Goal: Task Accomplishment & Management: Use online tool/utility

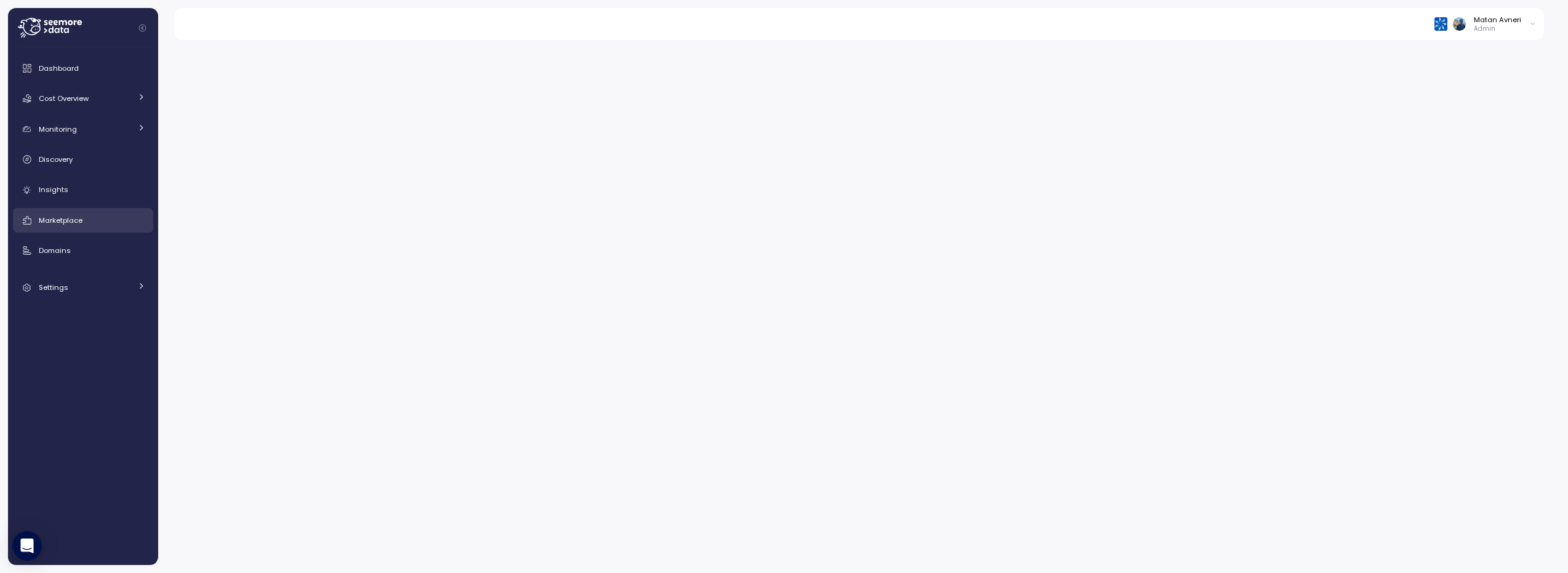
click at [51, 223] on span "Marketplace" at bounding box center [60, 220] width 44 height 10
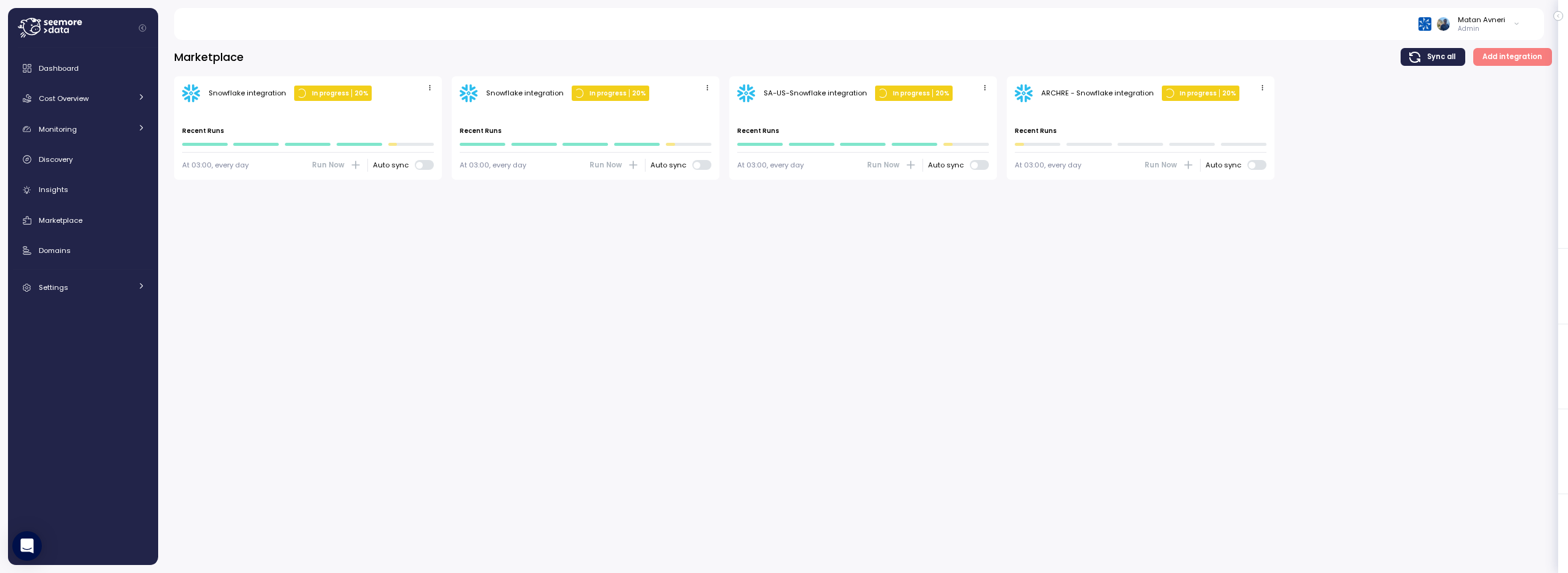
click at [355, 55] on div "Marketplace Sync all Add integration" at bounding box center [863, 57] width 1378 height 18
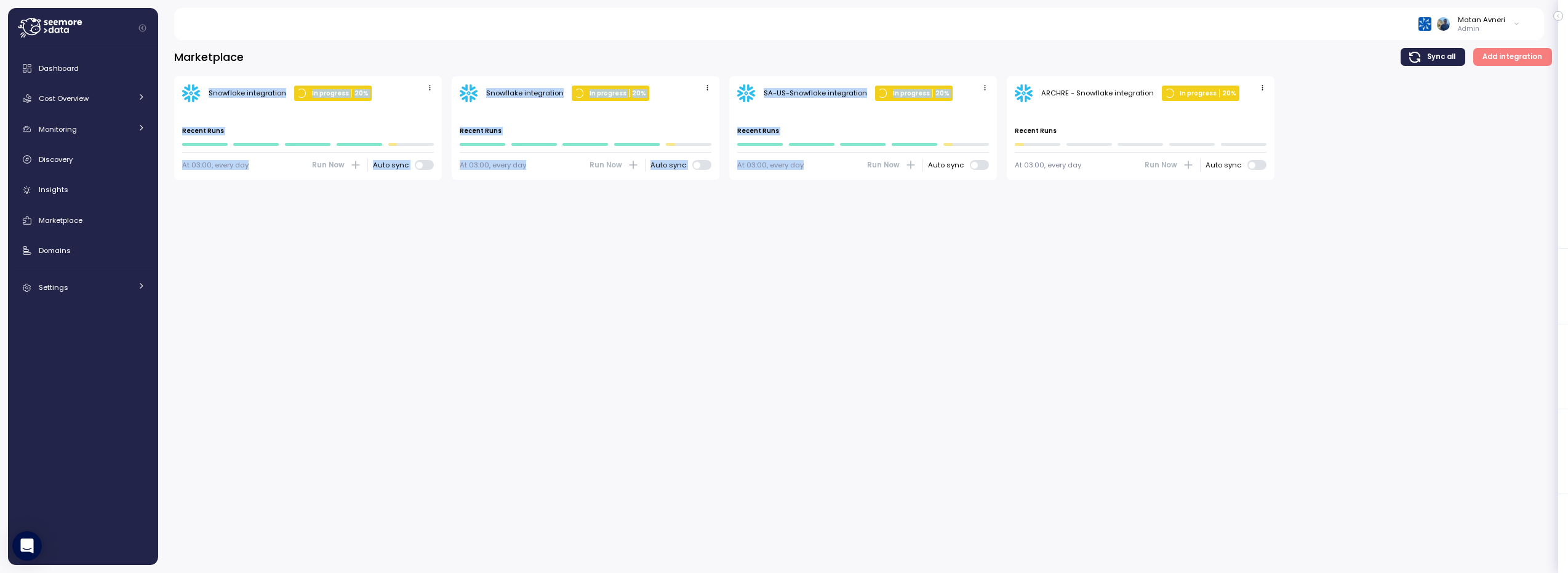
drag, startPoint x: 356, startPoint y: 55, endPoint x: 803, endPoint y: 405, distance: 567.7
click at [803, 405] on div "Marketplace Sync all Add integration Snowflake integration In progress 20 % Las…" at bounding box center [863, 303] width 1410 height 541
